Goal: Information Seeking & Learning: Find specific fact

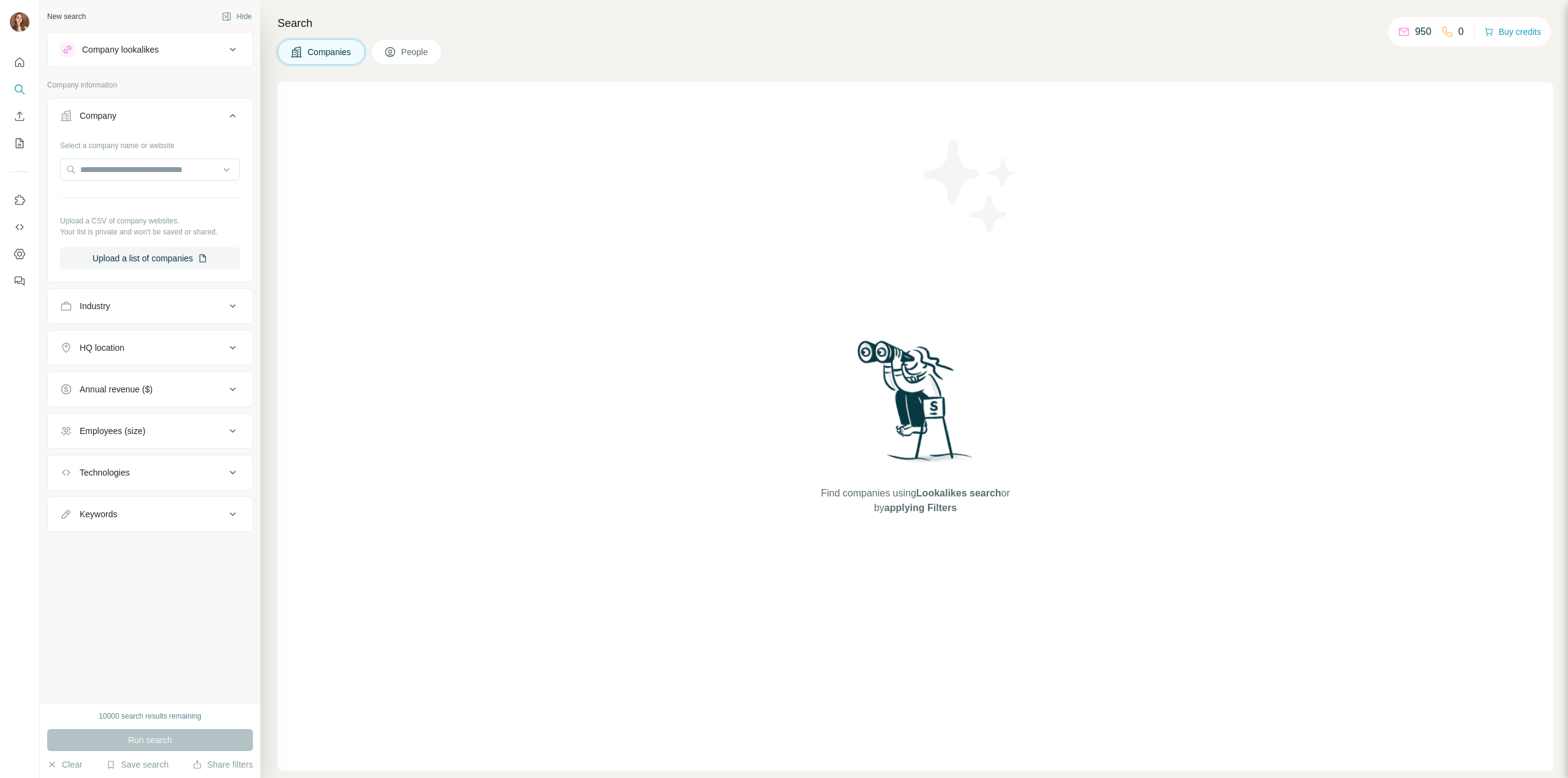
click at [423, 50] on span "People" at bounding box center [416, 52] width 28 height 12
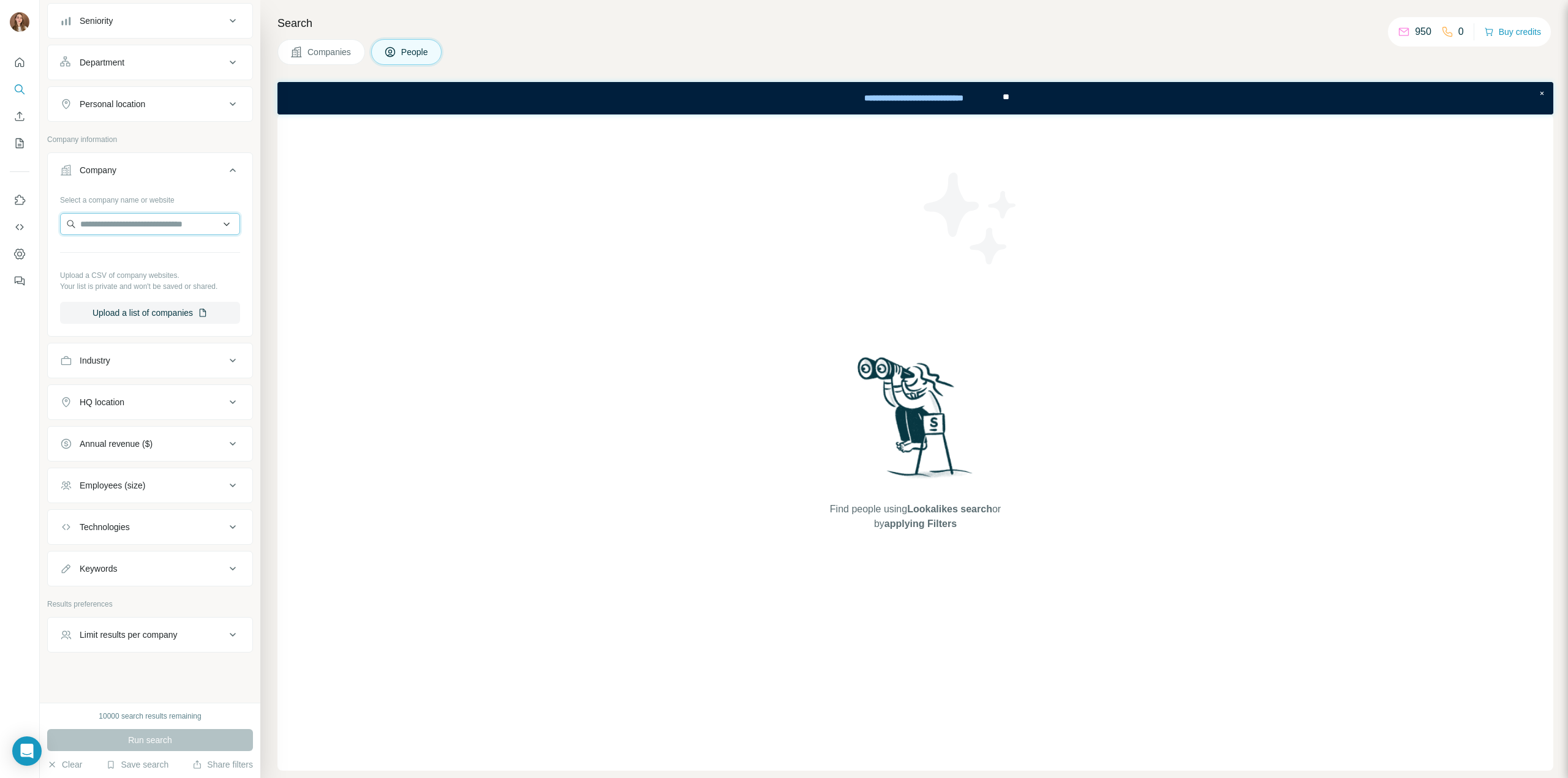
click at [117, 217] on input "text" at bounding box center [150, 224] width 180 height 22
paste input "**********"
type input "**********"
click at [126, 261] on p "[DOMAIN_NAME]" at bounding box center [146, 261] width 104 height 11
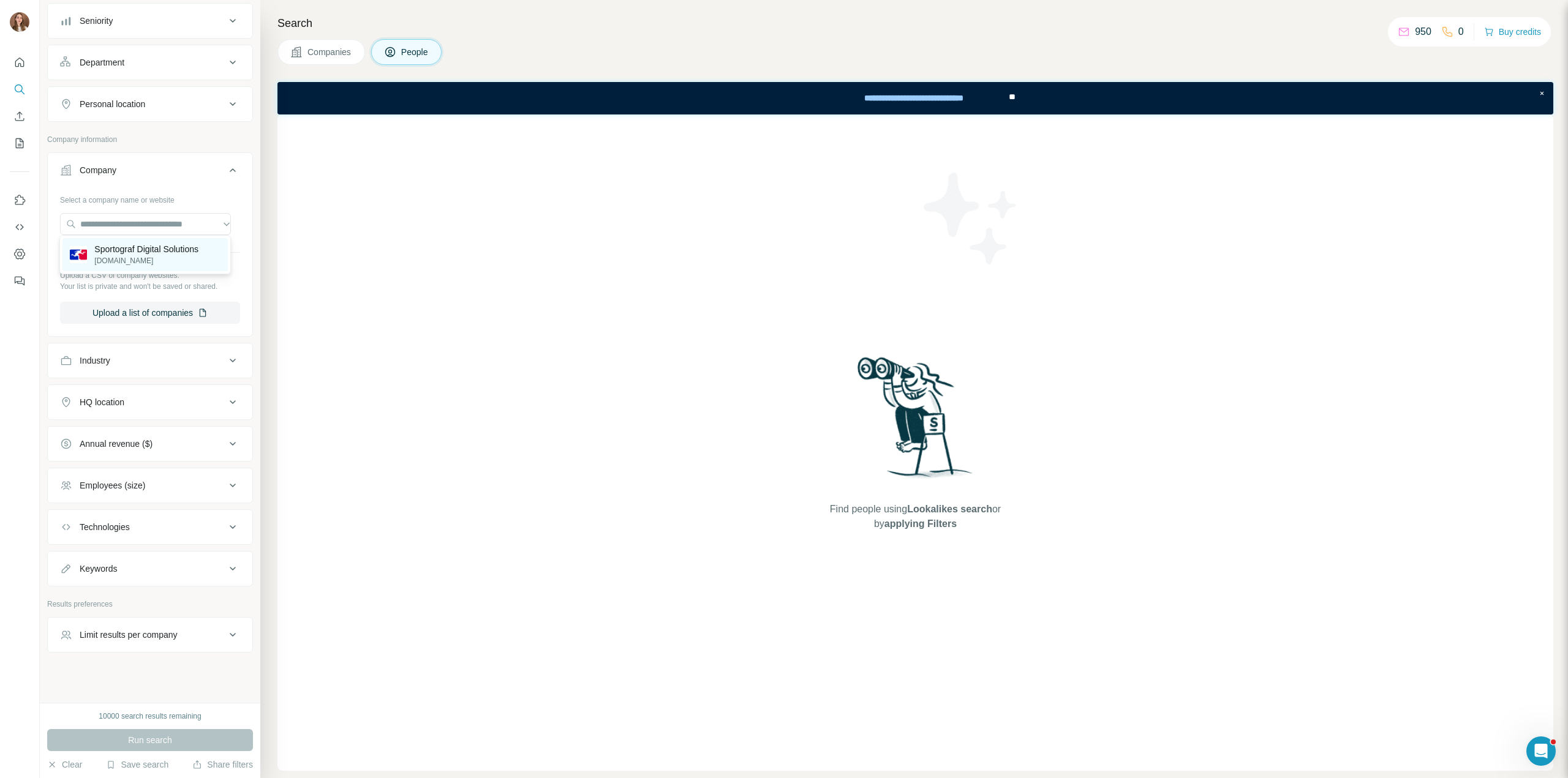
scroll to position [0, 0]
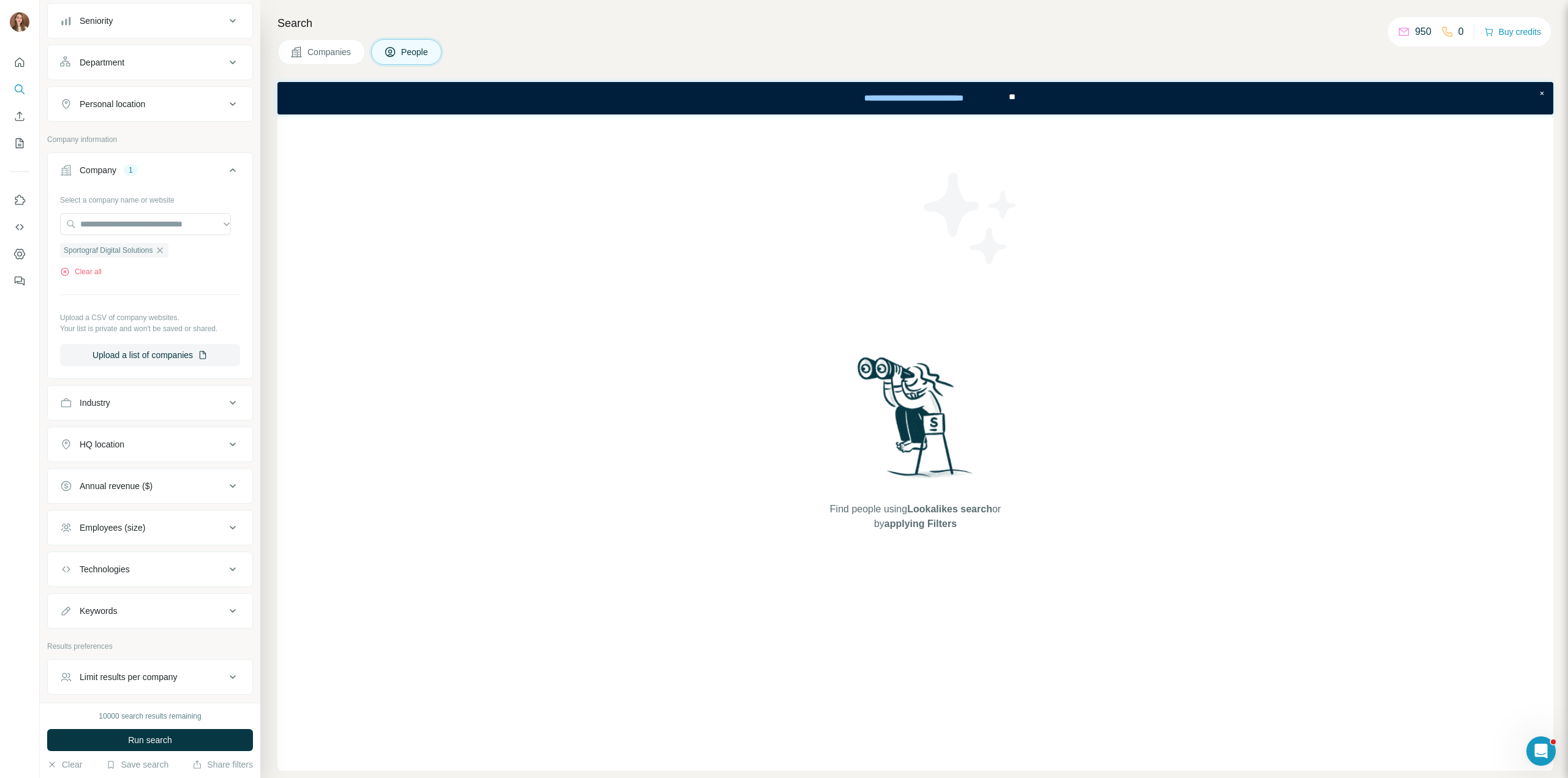
click at [143, 732] on button "Run search" at bounding box center [150, 740] width 206 height 22
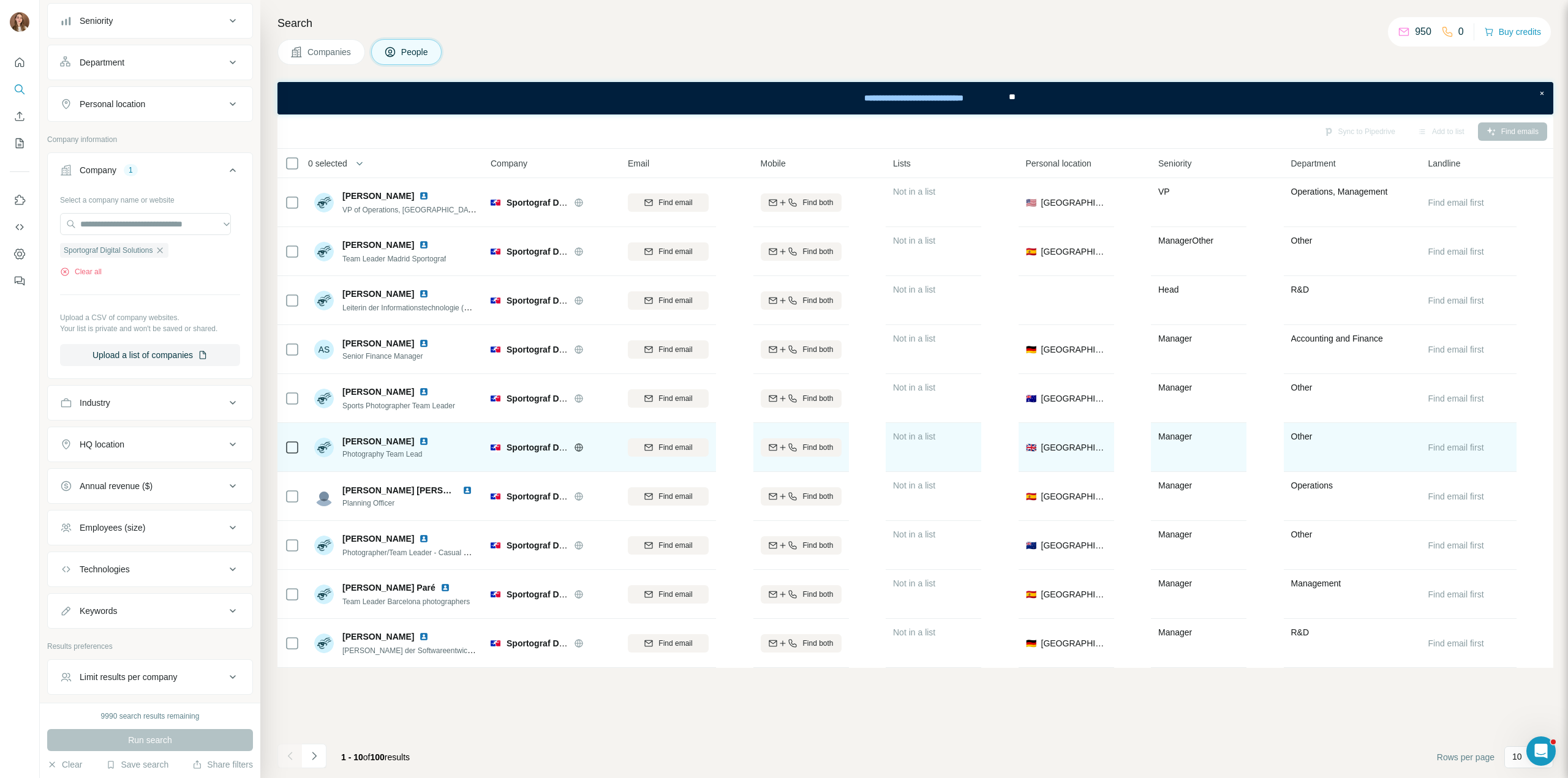
click at [419, 440] on img at bounding box center [423, 441] width 10 height 10
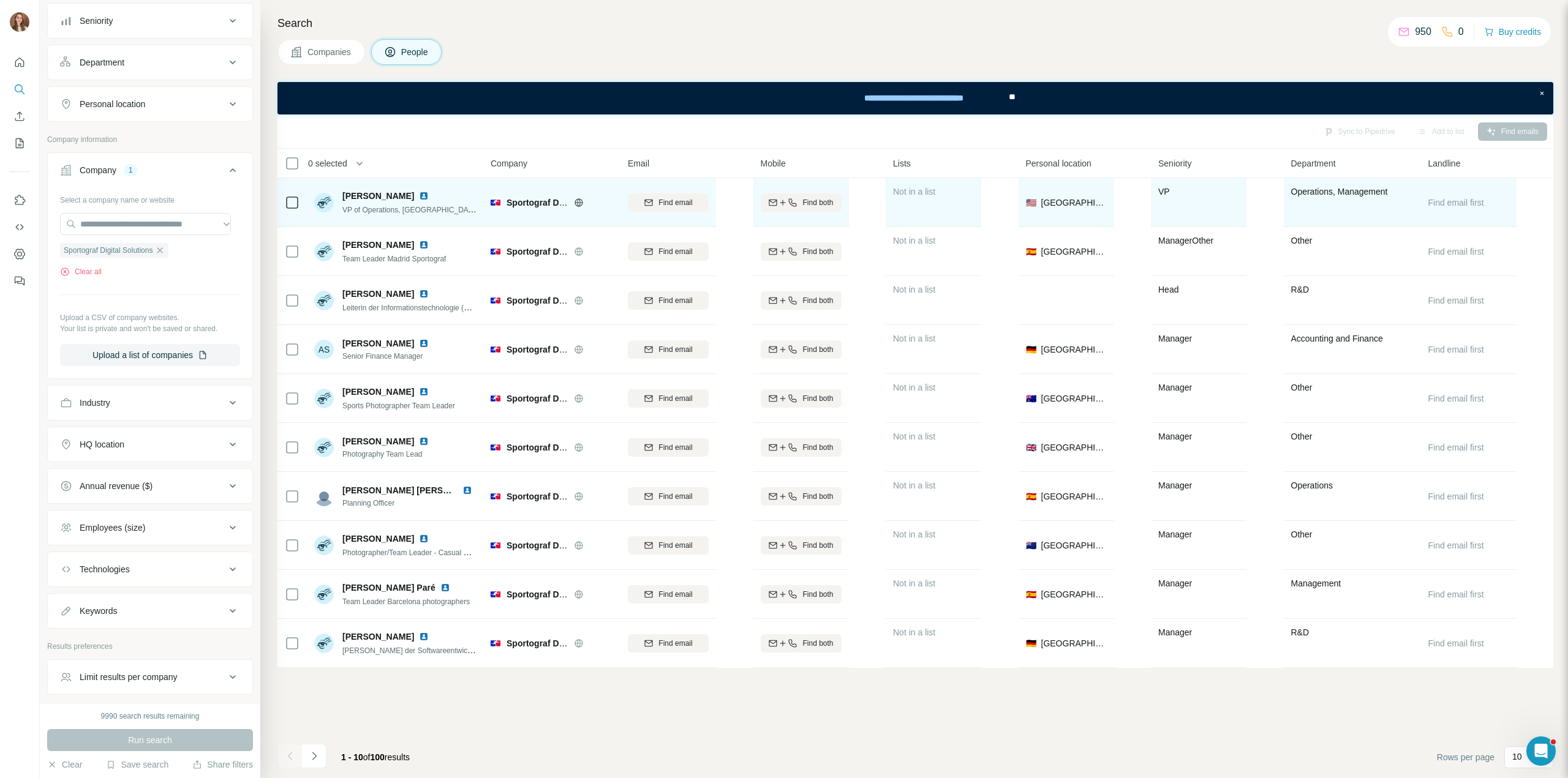
click at [419, 197] on img at bounding box center [423, 195] width 10 height 10
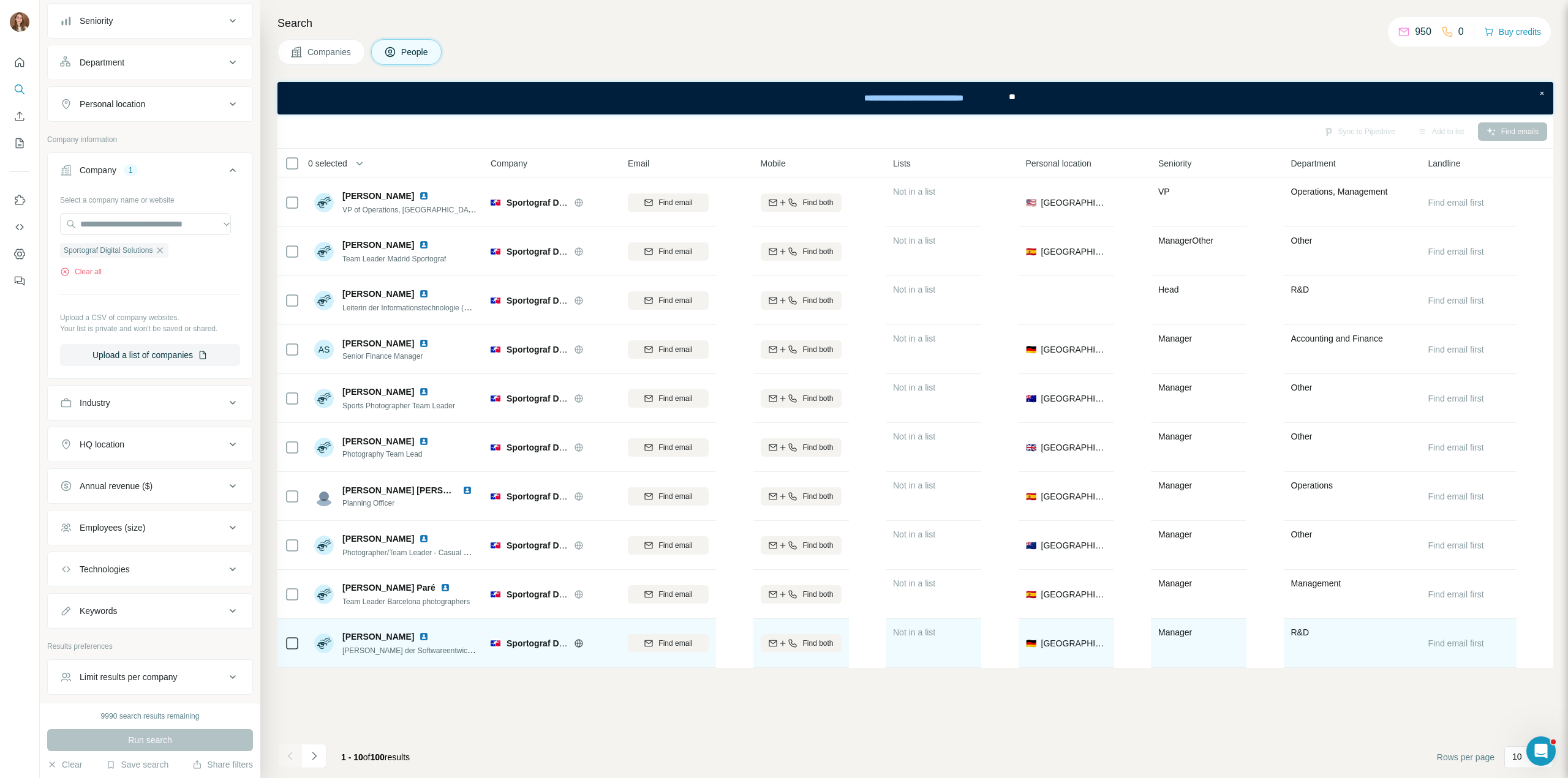
click at [419, 635] on img at bounding box center [423, 637] width 10 height 10
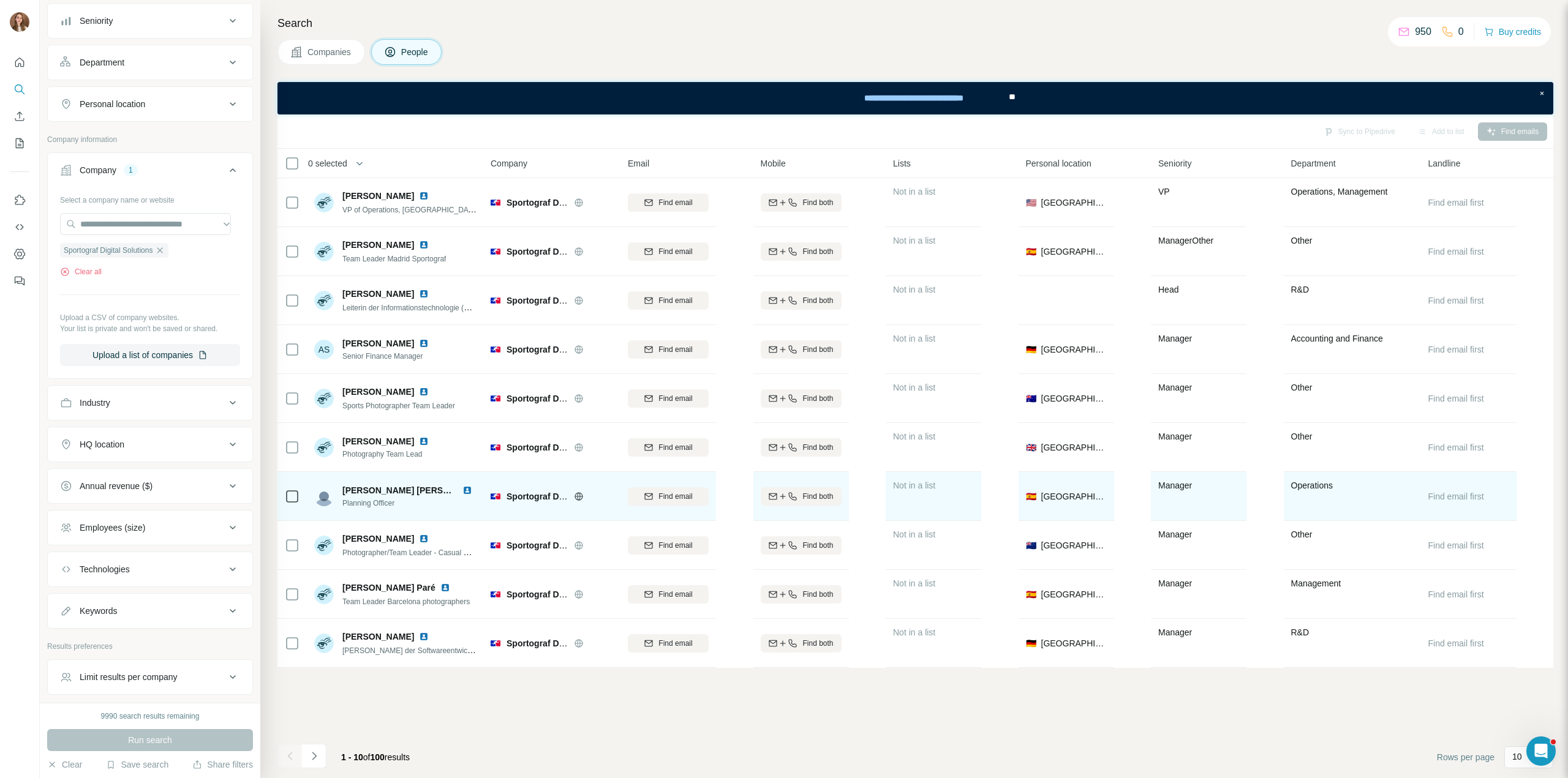
click at [463, 487] on img at bounding box center [467, 490] width 10 height 10
